Goal: Navigation & Orientation: Find specific page/section

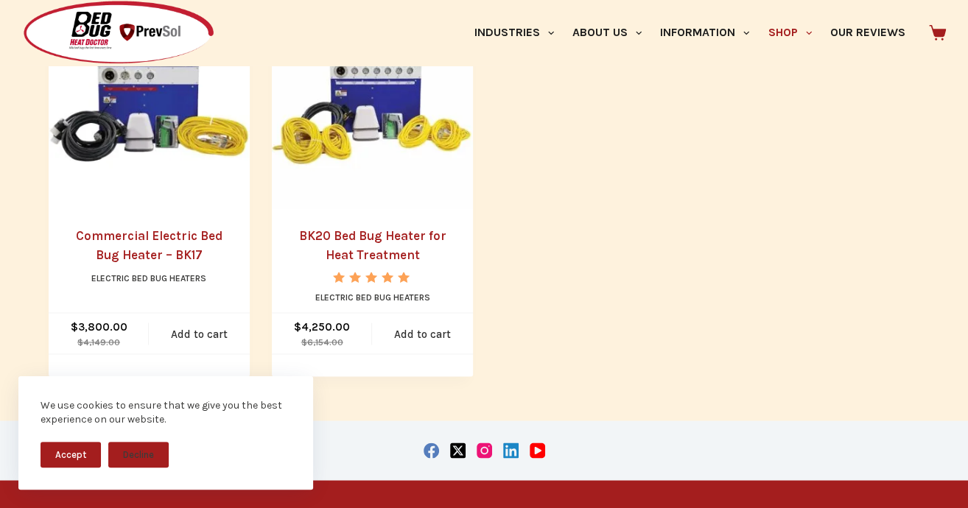
scroll to position [1179, 0]
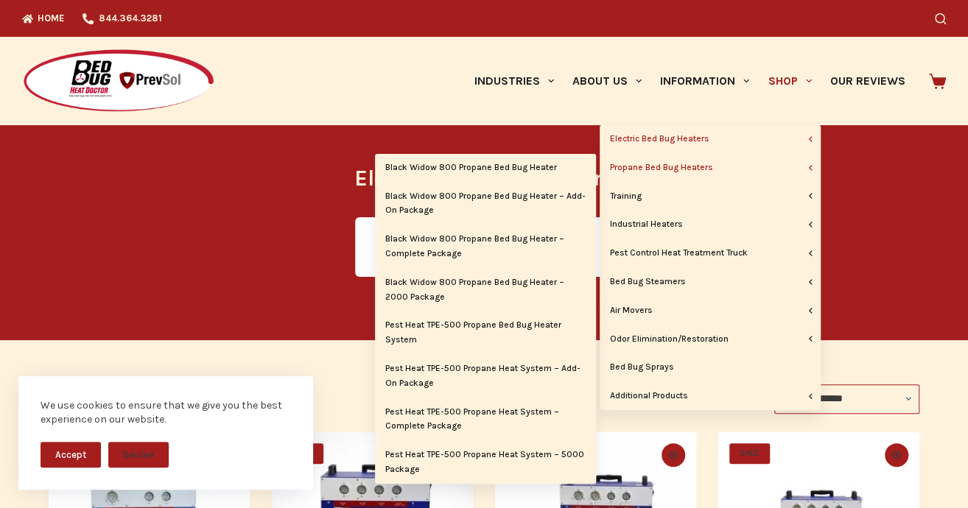
click at [684, 169] on link "Propane Bed Bug Heaters" at bounding box center [710, 168] width 221 height 28
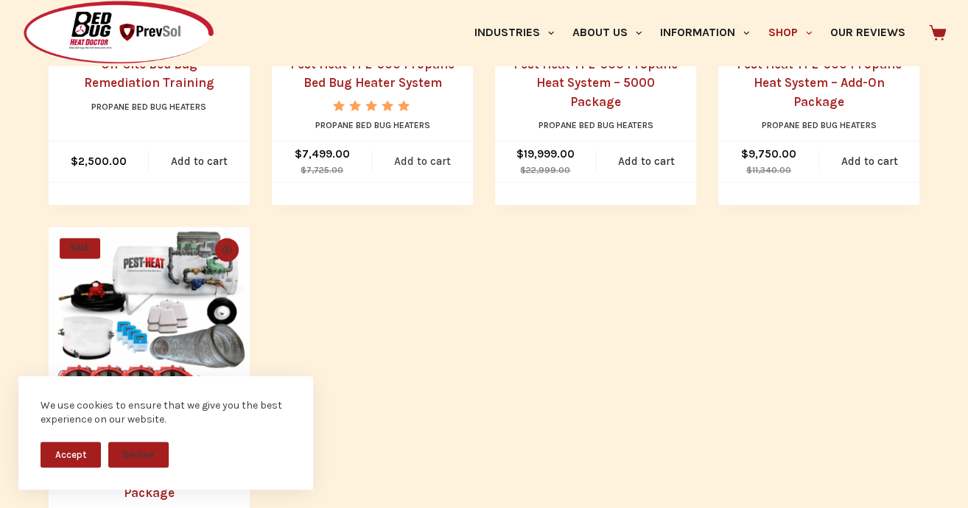
scroll to position [1105, 0]
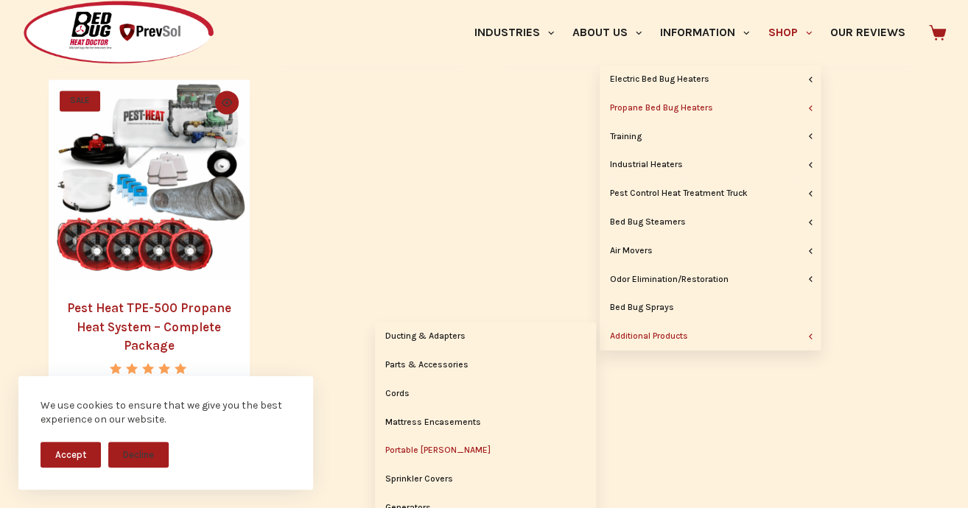
click at [444, 448] on link "Portable [PERSON_NAME]" at bounding box center [485, 451] width 221 height 28
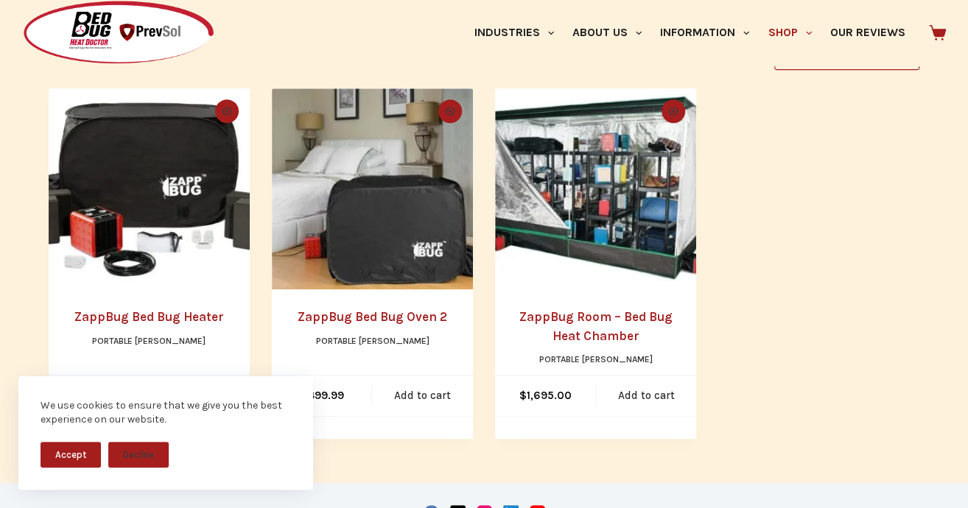
scroll to position [273, 0]
